Goal: Task Accomplishment & Management: Use online tool/utility

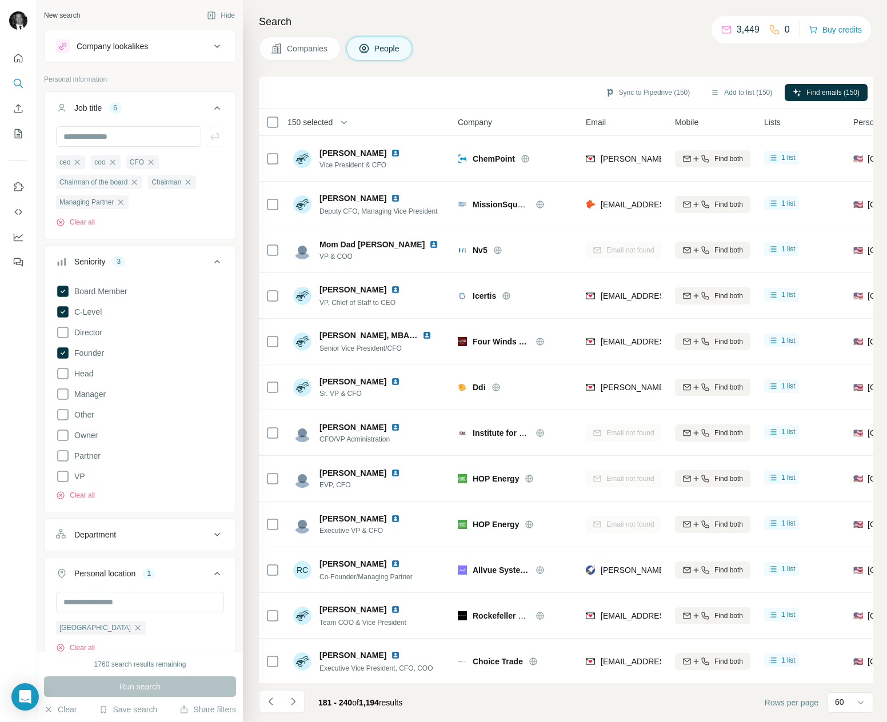
scroll to position [92, 0]
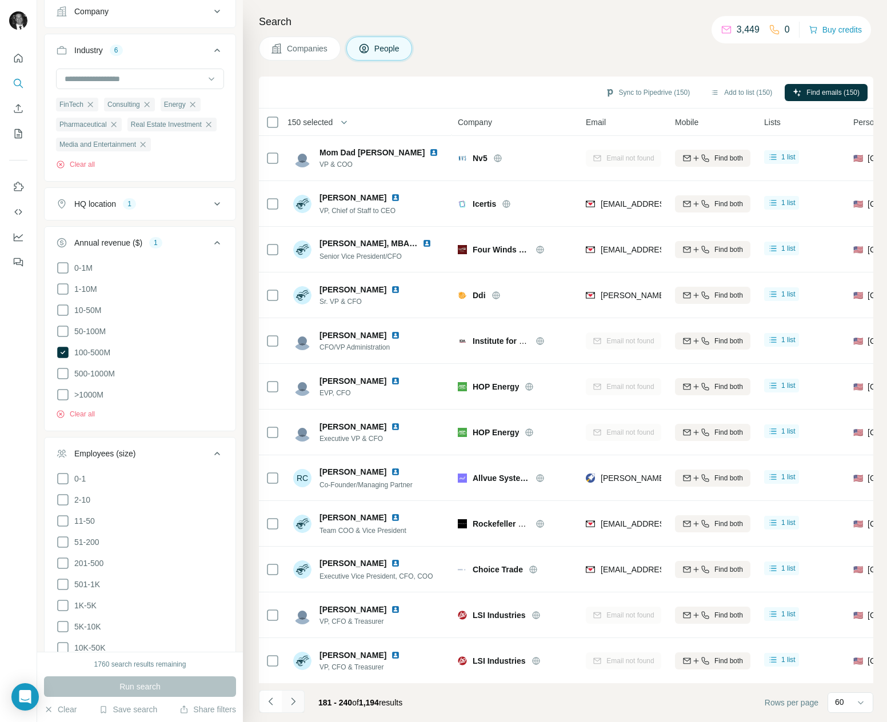
click at [297, 702] on icon "Navigate to next page" at bounding box center [292, 701] width 11 height 11
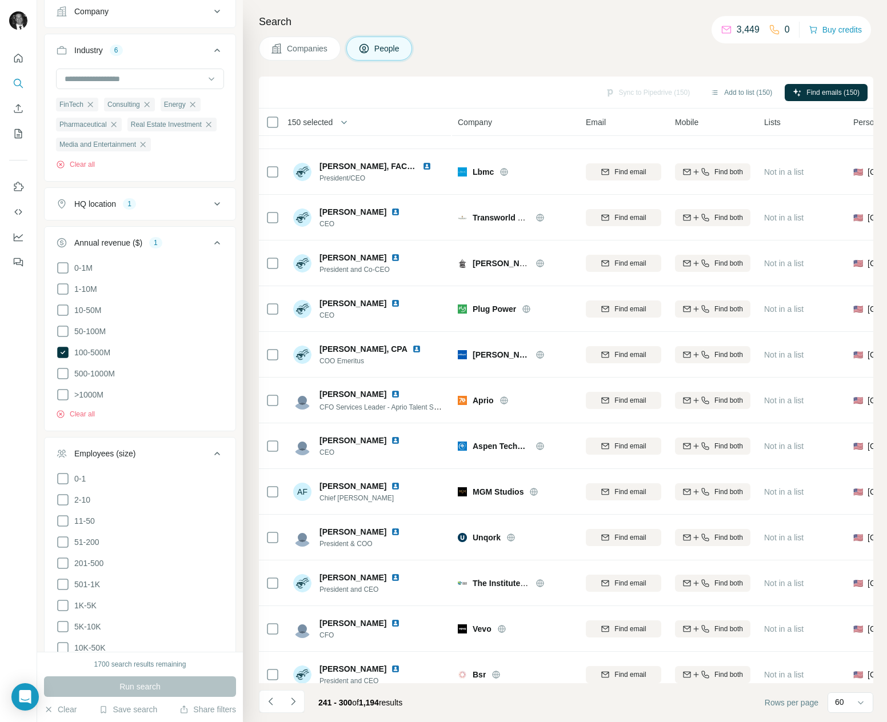
scroll to position [2195, 0]
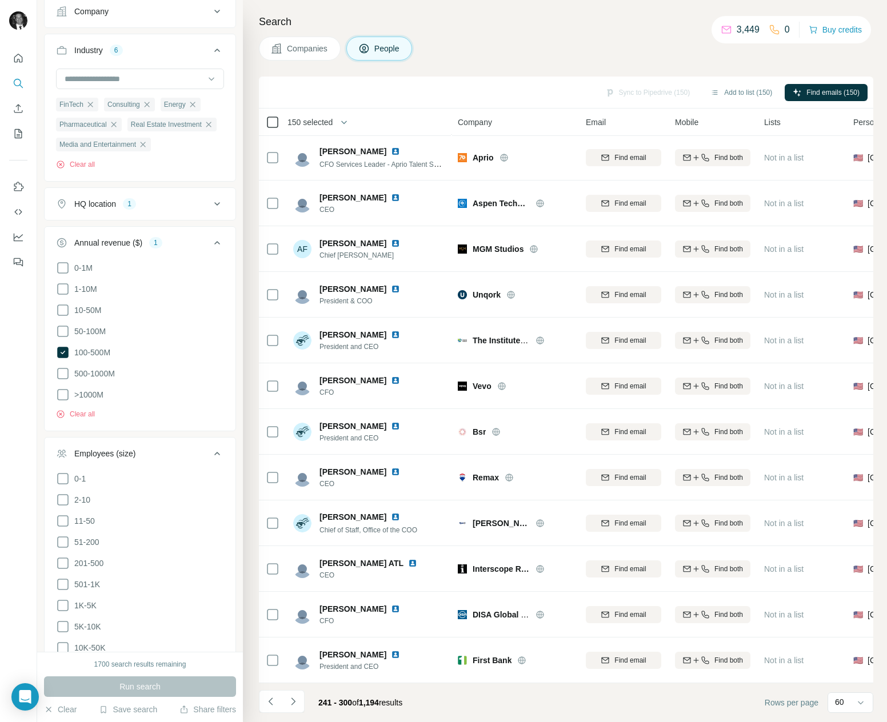
click at [271, 127] on icon at bounding box center [273, 122] width 14 height 14
click at [350, 117] on icon "button" at bounding box center [343, 122] width 11 height 11
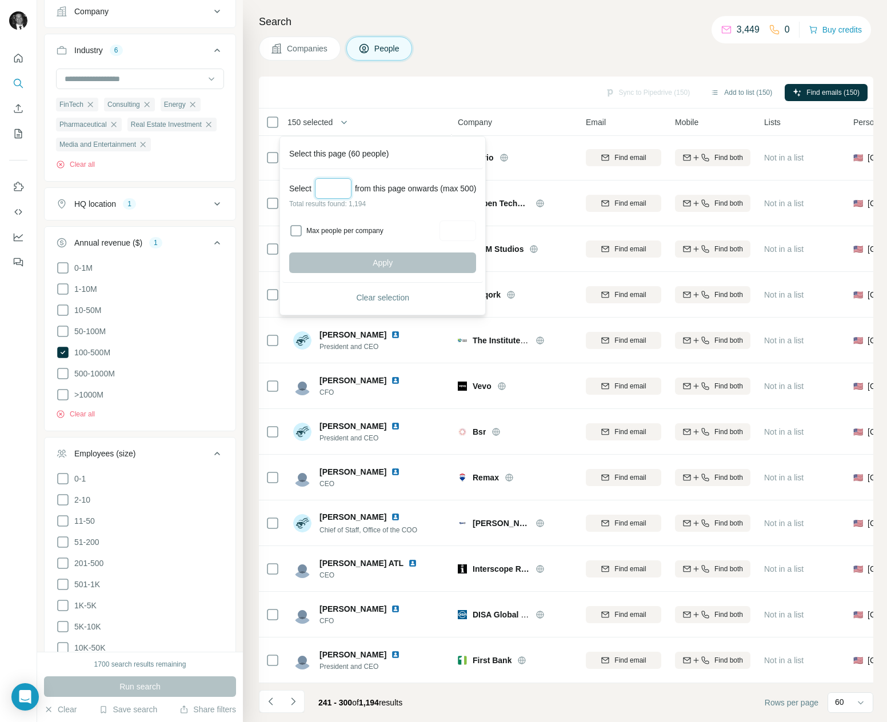
click at [337, 190] on input "Select a number (up to 500)" at bounding box center [333, 188] width 37 height 21
type input "***"
click at [364, 255] on button "Apply" at bounding box center [382, 263] width 187 height 21
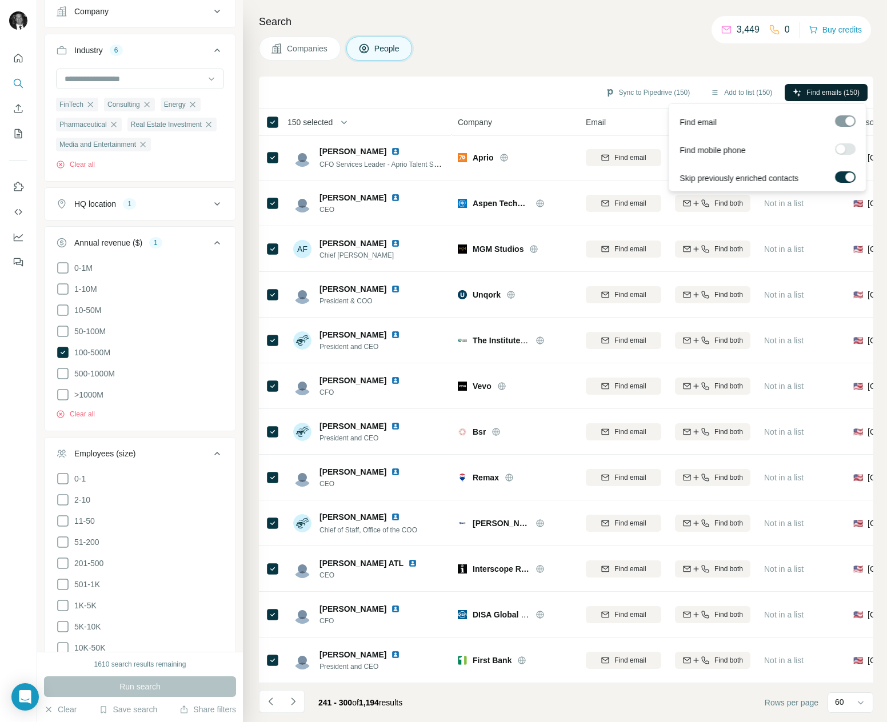
click at [796, 91] on icon "button" at bounding box center [797, 92] width 9 height 9
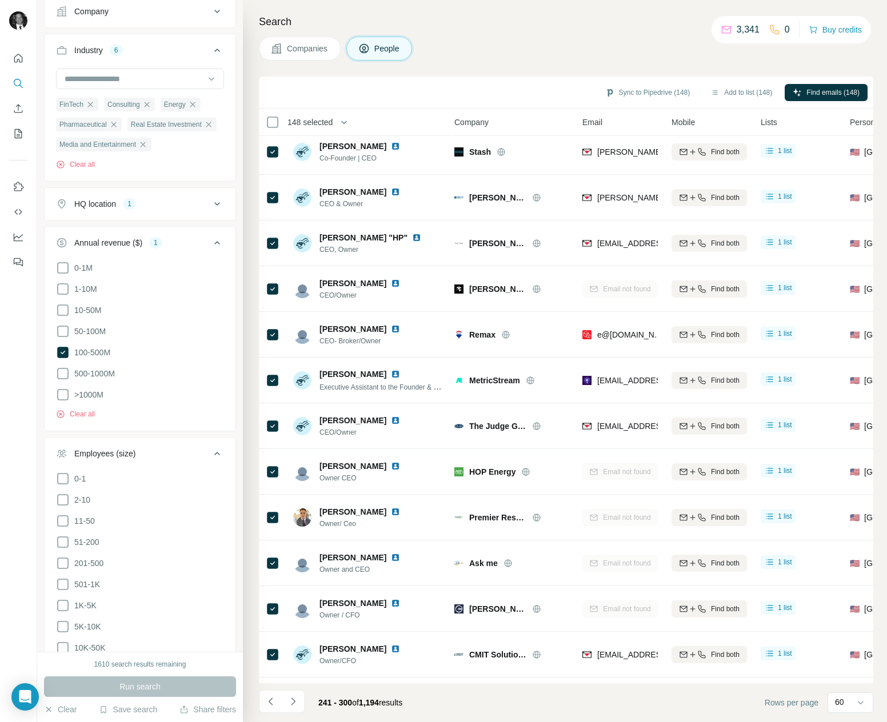
scroll to position [0, 3]
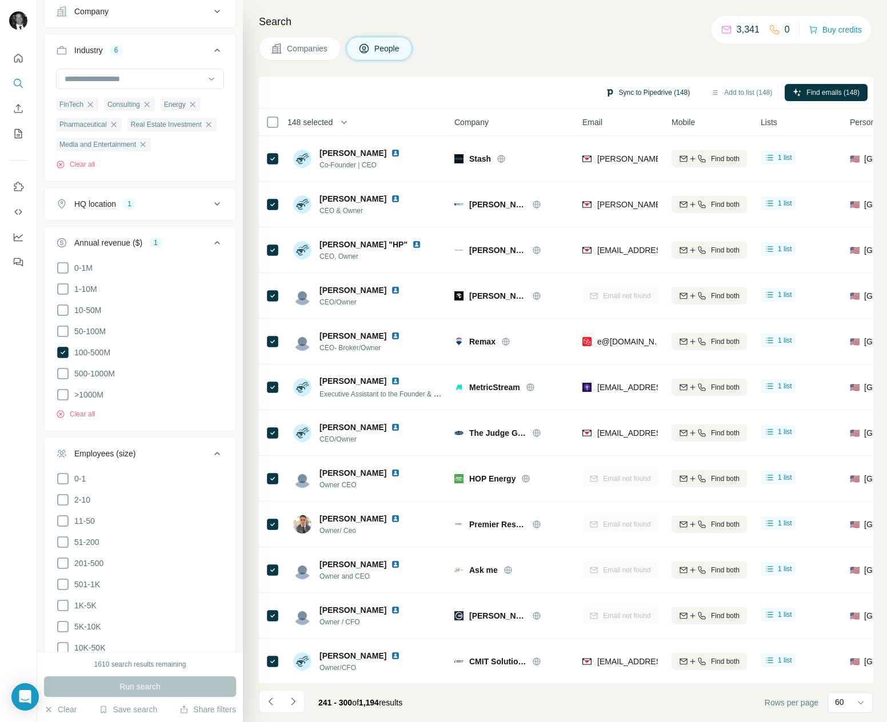
click at [645, 91] on button "Sync to Pipedrive (148)" at bounding box center [647, 92] width 101 height 17
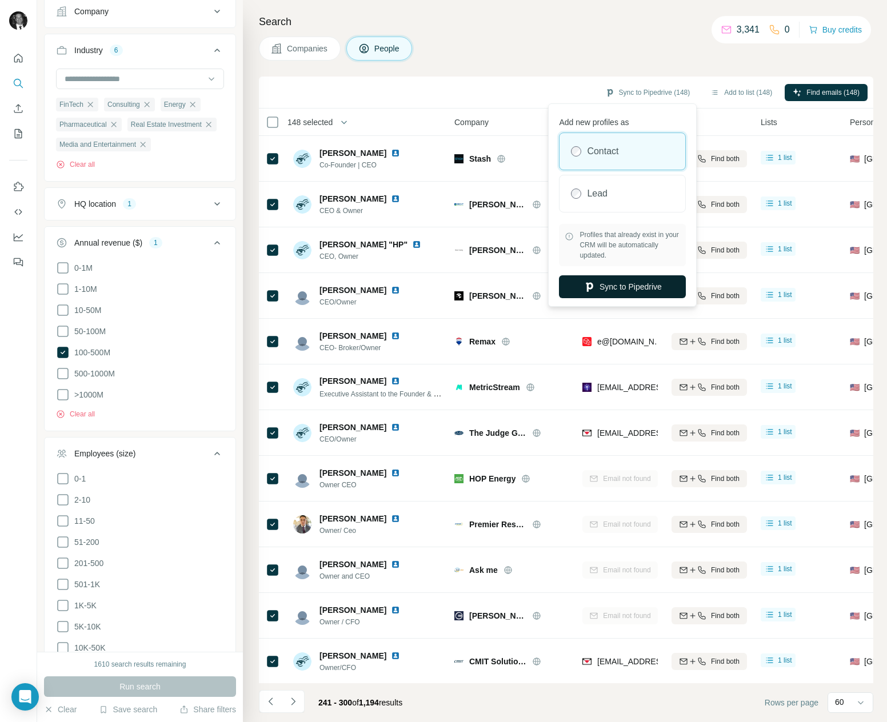
click at [618, 291] on button "Sync to Pipedrive" at bounding box center [622, 286] width 127 height 23
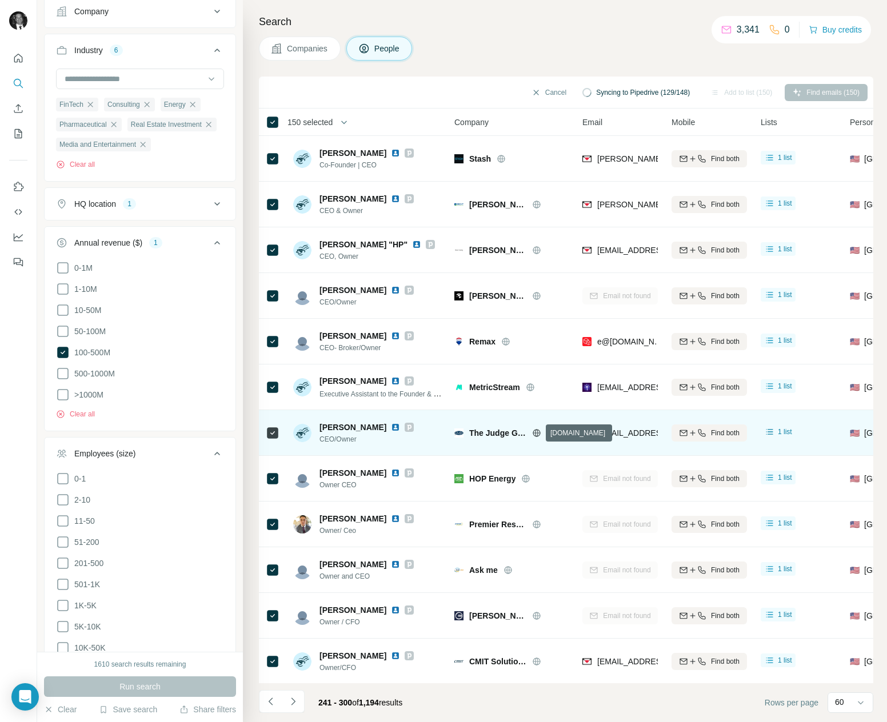
click at [538, 431] on icon at bounding box center [536, 433] width 9 height 9
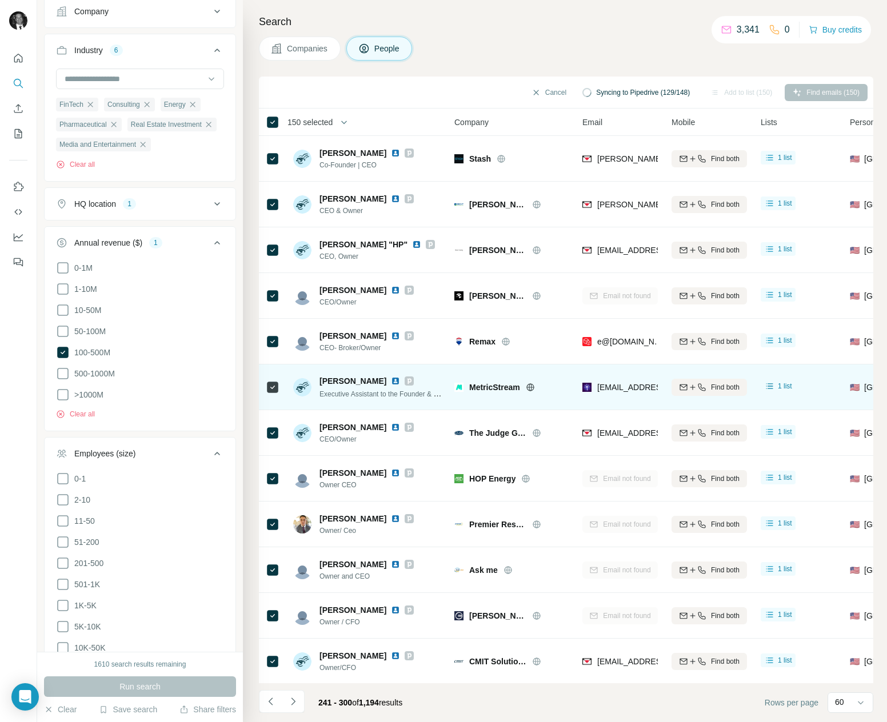
scroll to position [69, 3]
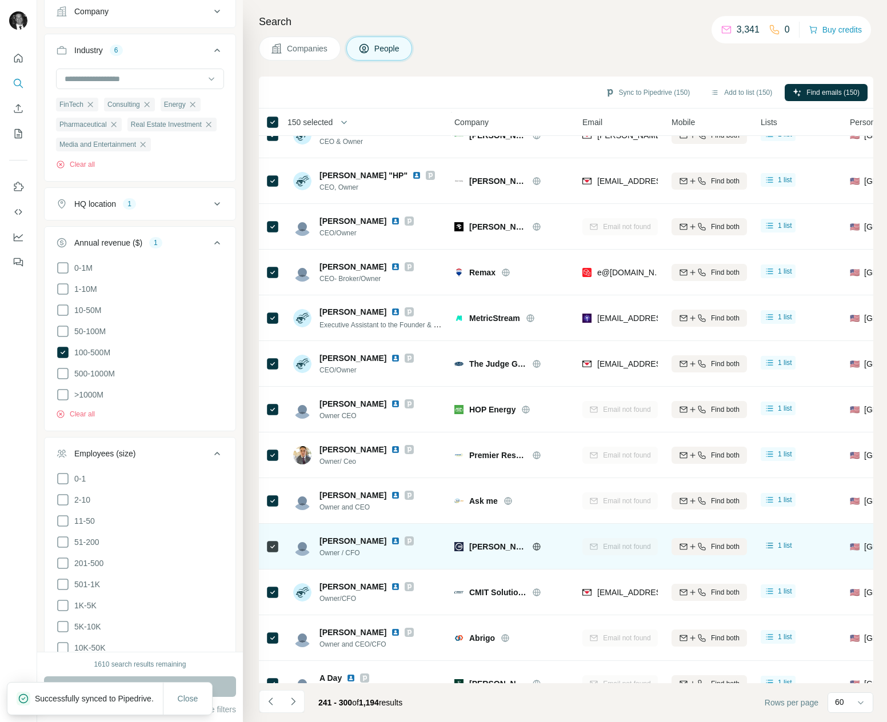
click at [539, 546] on icon at bounding box center [536, 546] width 9 height 9
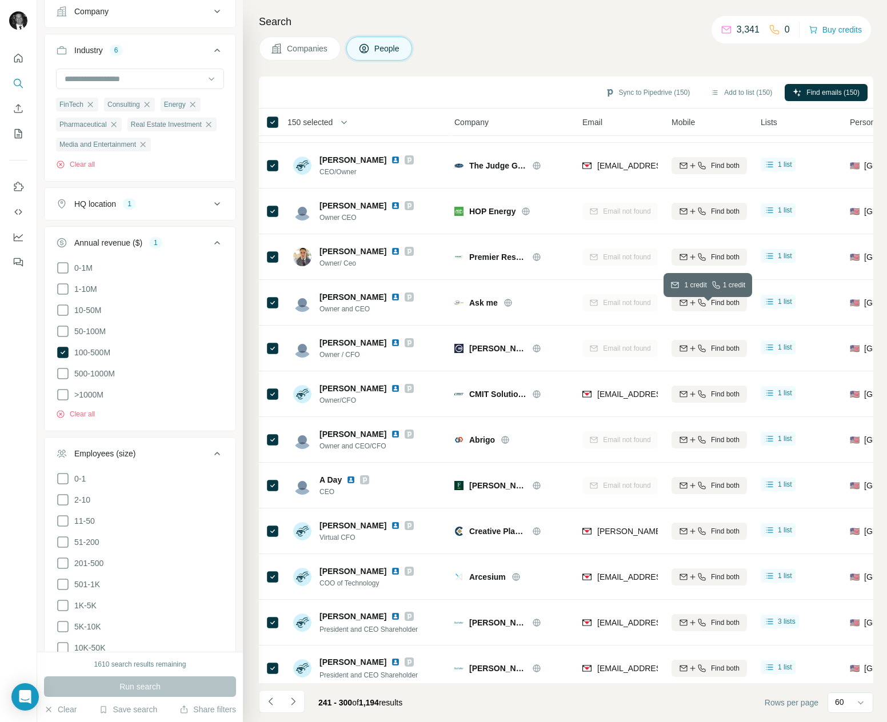
scroll to position [0, 3]
